Goal: Information Seeking & Learning: Learn about a topic

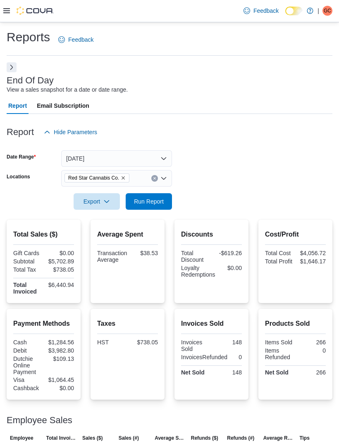
click at [140, 206] on span "Run Report" at bounding box center [149, 201] width 30 height 8
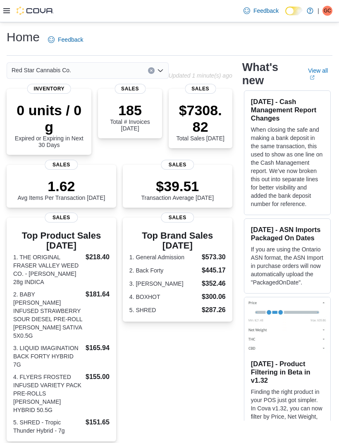
click at [7, 14] on icon at bounding box center [6, 10] width 7 height 7
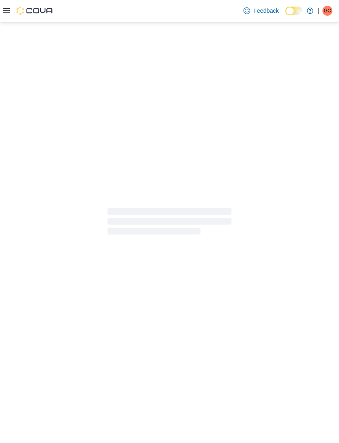
click at [21, 316] on div at bounding box center [169, 221] width 339 height 399
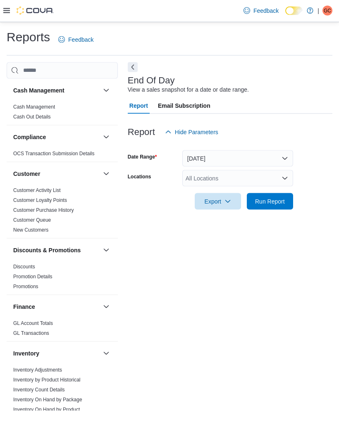
click at [287, 170] on div "All Locations" at bounding box center [237, 178] width 111 height 17
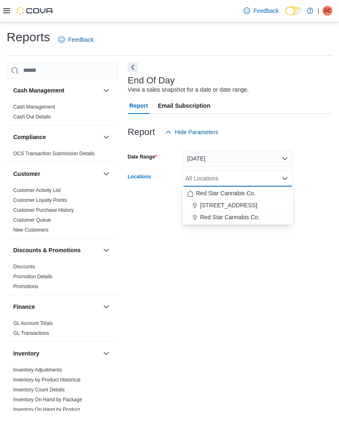
click at [251, 213] on span "Red Star Cannabis Co." at bounding box center [229, 217] width 59 height 8
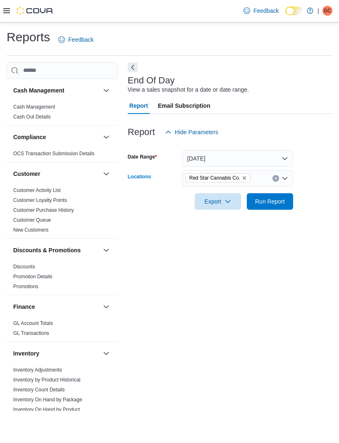
click at [325, 182] on form "Date Range Today Locations Red Star Cannabis Co. Combo box. Selected. Red Star …" at bounding box center [230, 174] width 204 height 69
click at [280, 193] on span "Run Report" at bounding box center [269, 201] width 36 height 17
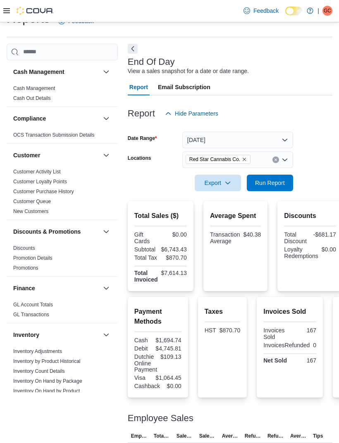
click at [244, 162] on icon "Remove Red Star Cannabis Co. from selection in this group" at bounding box center [244, 159] width 5 height 5
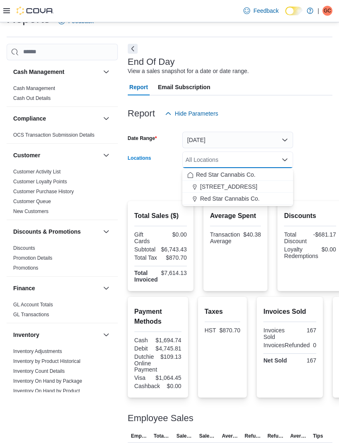
click at [239, 190] on span "15191 Yonge St." at bounding box center [228, 187] width 57 height 8
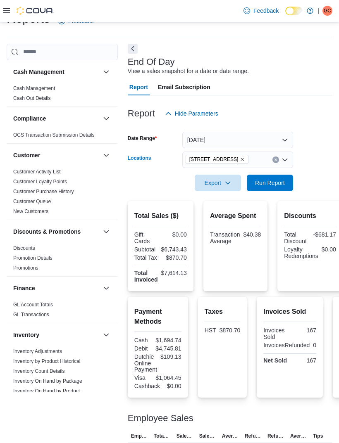
click at [335, 153] on div "Reports Feedback Cash Management Cash Management Cash Out Details Compliance OC…" at bounding box center [169, 274] width 339 height 540
click at [279, 187] on span "Run Report" at bounding box center [270, 183] width 30 height 8
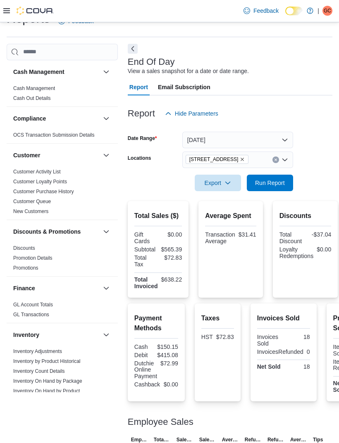
click at [8, 12] on icon at bounding box center [6, 10] width 7 height 7
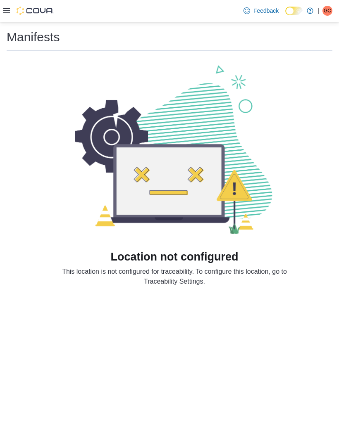
click at [5, 13] on icon at bounding box center [6, 10] width 7 height 5
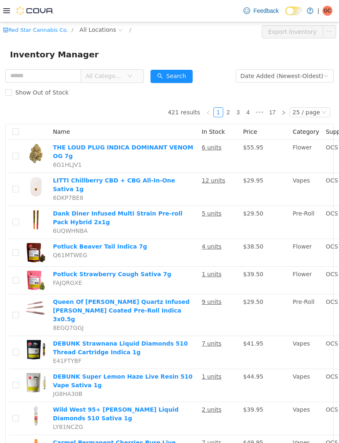
click at [132, 76] on icon "icon: down" at bounding box center [130, 75] width 4 height 3
click at [161, 50] on div "Inventory Manager" at bounding box center [169, 53] width 319 height 13
click at [106, 28] on span "All Locations" at bounding box center [97, 29] width 36 height 9
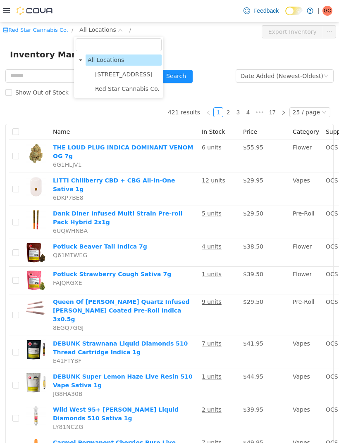
click at [117, 74] on span "15191 Yonge St." at bounding box center [123, 74] width 57 height 7
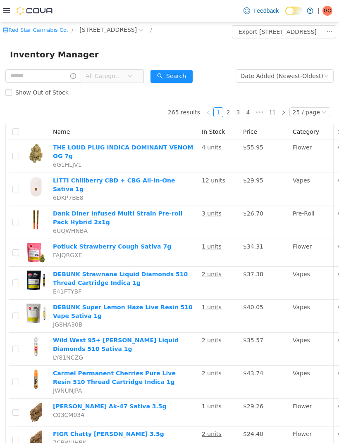
click at [181, 47] on div "Inventory Manager" at bounding box center [169, 54] width 339 height 26
click at [137, 81] on span "All Categories" at bounding box center [109, 75] width 57 height 13
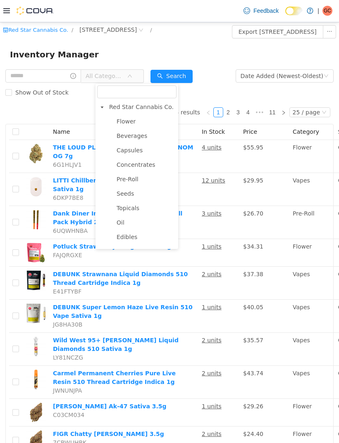
click at [128, 122] on span "Flower" at bounding box center [125, 121] width 19 height 7
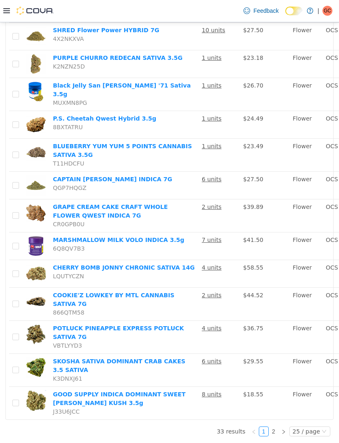
scroll to position [26, 0]
click at [278, 436] on link "2" at bounding box center [273, 431] width 9 height 9
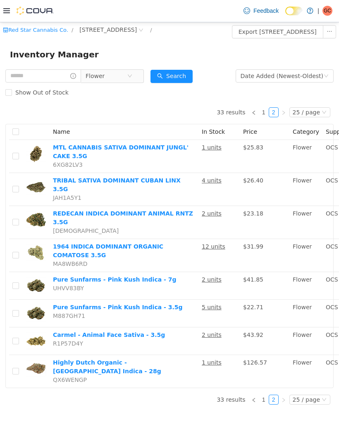
click at [127, 82] on span "Flower" at bounding box center [105, 75] width 41 height 12
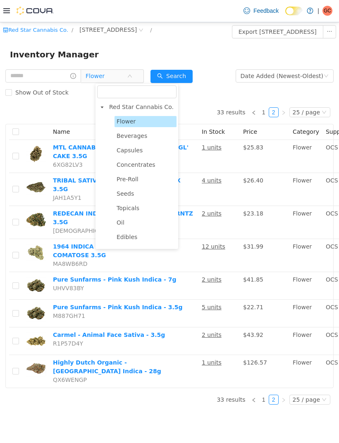
click at [129, 182] on span "Pre-Roll" at bounding box center [127, 178] width 22 height 7
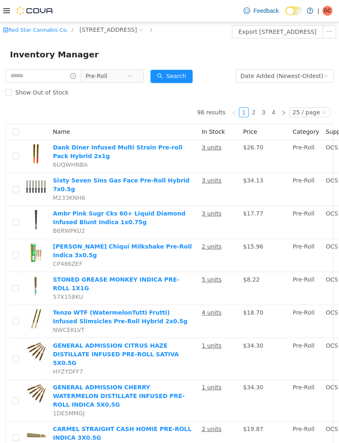
click at [189, 75] on button "Search" at bounding box center [171, 75] width 42 height 13
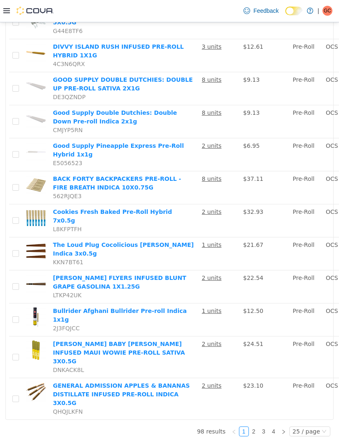
scroll to position [26, 0]
click at [256, 436] on link "2" at bounding box center [253, 431] width 9 height 9
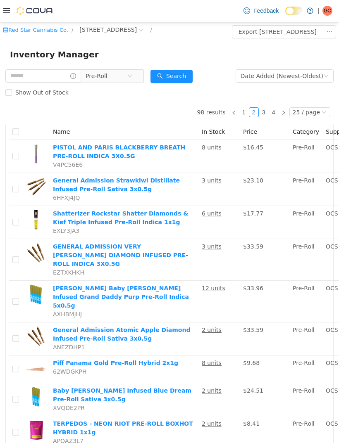
click at [268, 111] on link "3" at bounding box center [263, 111] width 9 height 9
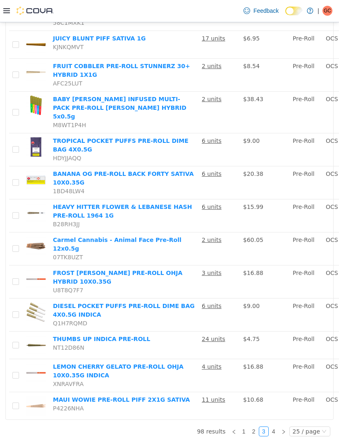
scroll to position [816, 0]
click at [275, 436] on link "4" at bounding box center [273, 431] width 9 height 9
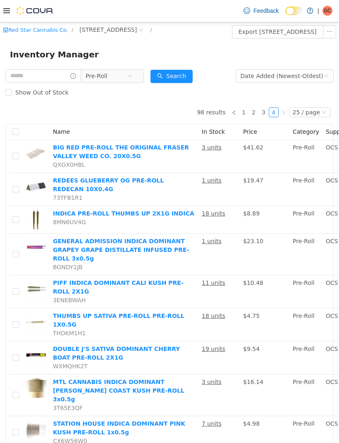
click at [132, 77] on icon "icon: close-circle" at bounding box center [129, 75] width 5 height 5
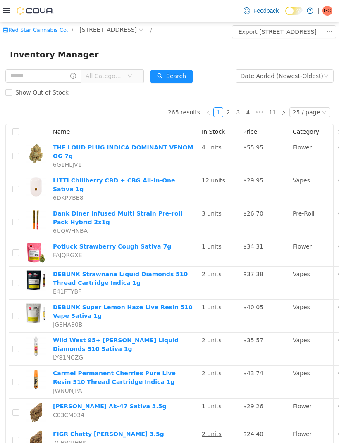
click at [137, 80] on span "All Categories" at bounding box center [109, 75] width 57 height 13
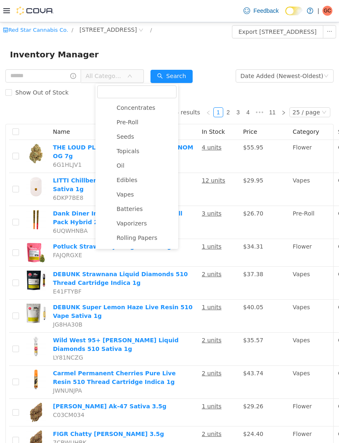
scroll to position [57, 0]
click at [136, 199] on span "Vapes" at bounding box center [145, 193] width 62 height 11
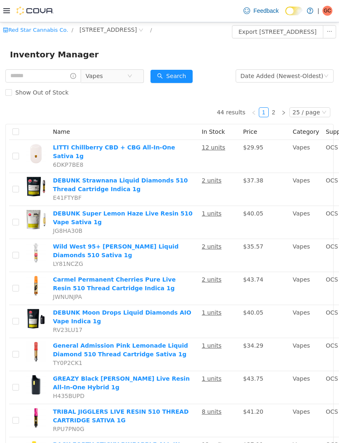
click at [190, 80] on button "Search" at bounding box center [171, 75] width 42 height 13
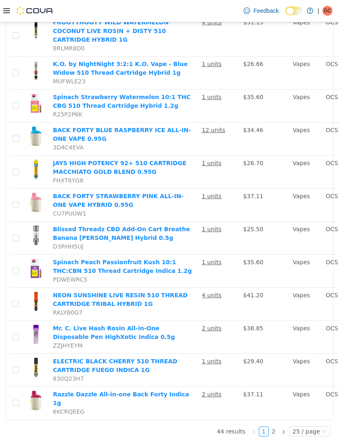
scroll to position [911, 0]
click at [278, 436] on li "2" at bounding box center [273, 431] width 10 height 10
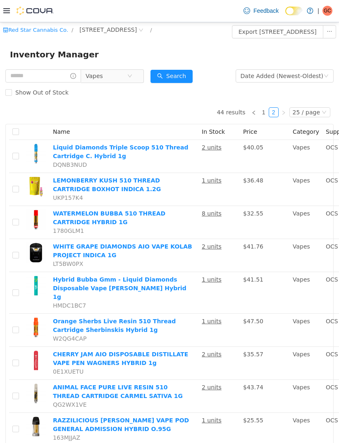
click at [289, 379] on td "Vapes" at bounding box center [305, 362] width 33 height 33
